Goal: Check status: Check status

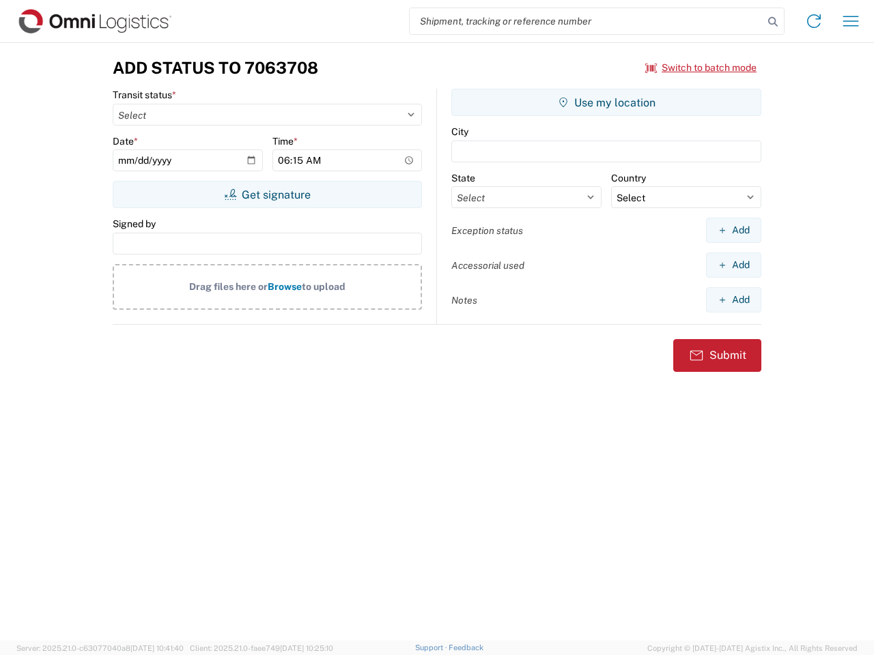
click at [587, 21] on input "search" at bounding box center [587, 21] width 354 height 26
click at [773, 22] on icon at bounding box center [772, 21] width 19 height 19
click at [814, 21] on icon at bounding box center [814, 21] width 22 height 22
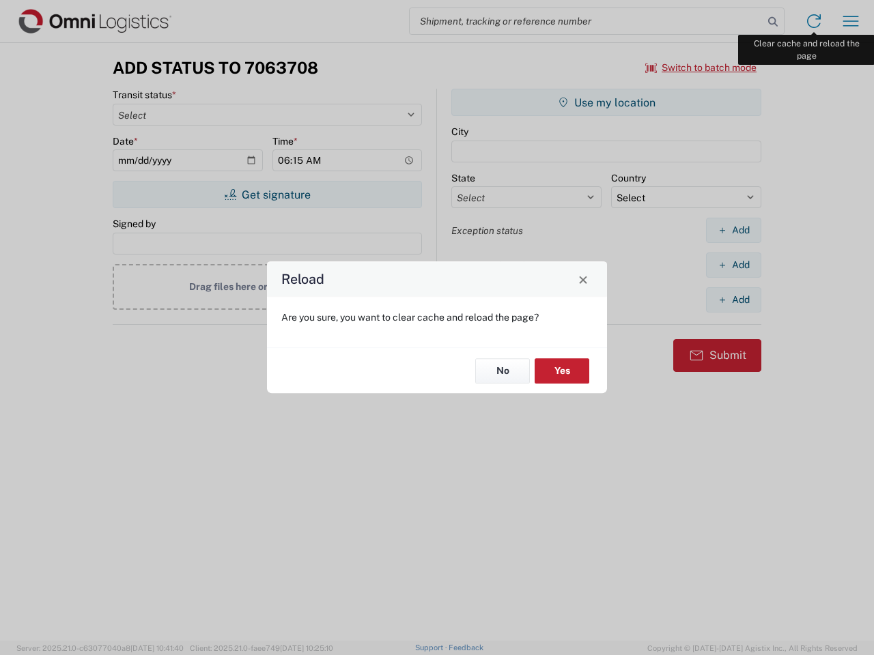
click at [851, 21] on div "Reload Are you sure, you want to clear cache and reload the page? No Yes" at bounding box center [437, 327] width 874 height 655
click at [701, 68] on div "Reload Are you sure, you want to clear cache and reload the page? No Yes" at bounding box center [437, 327] width 874 height 655
click at [267, 195] on div "Reload Are you sure, you want to clear cache and reload the page? No Yes" at bounding box center [437, 327] width 874 height 655
click at [606, 102] on div "Reload Are you sure, you want to clear cache and reload the page? No Yes" at bounding box center [437, 327] width 874 height 655
click at [733, 230] on div "Reload Are you sure, you want to clear cache and reload the page? No Yes" at bounding box center [437, 327] width 874 height 655
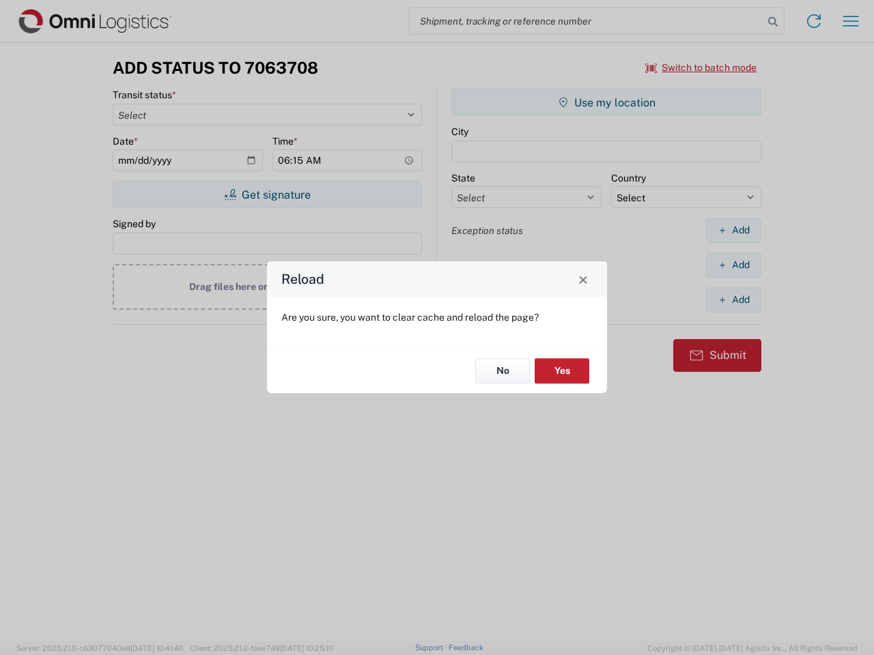
click at [733, 265] on div "Reload Are you sure, you want to clear cache and reload the page? No Yes" at bounding box center [437, 327] width 874 height 655
click at [733, 300] on div "Reload Are you sure, you want to clear cache and reload the page? No Yes" at bounding box center [437, 327] width 874 height 655
